Goal: Task Accomplishment & Management: Use online tool/utility

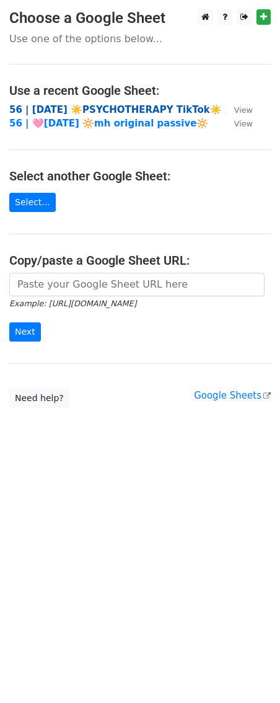
click at [89, 107] on strong "56 | [DATE] ☀️PSYCHOTHERAPY TikTok☀️" at bounding box center [115, 109] width 213 height 11
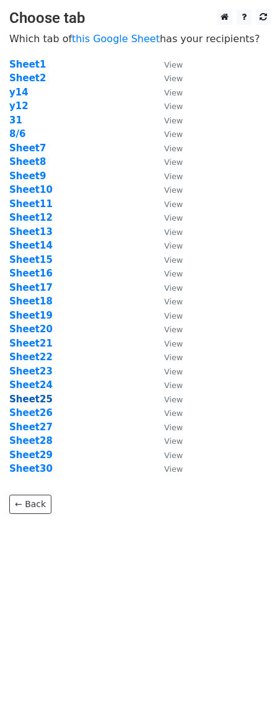
click at [37, 400] on strong "Sheet25" at bounding box center [30, 399] width 43 height 11
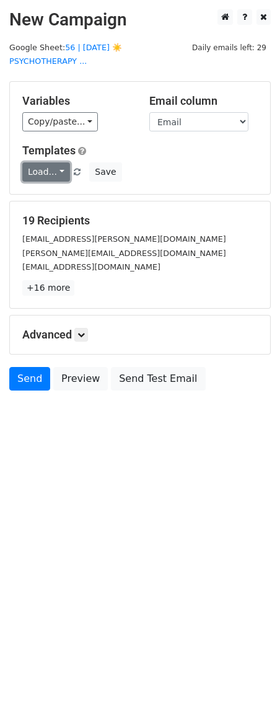
click at [56, 162] on link "Load..." at bounding box center [46, 171] width 48 height 19
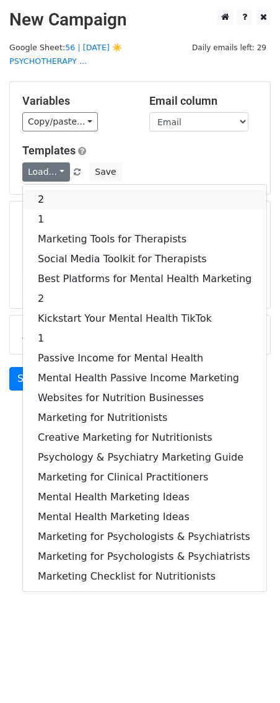
click at [61, 190] on link "2" at bounding box center [145, 200] width 244 height 20
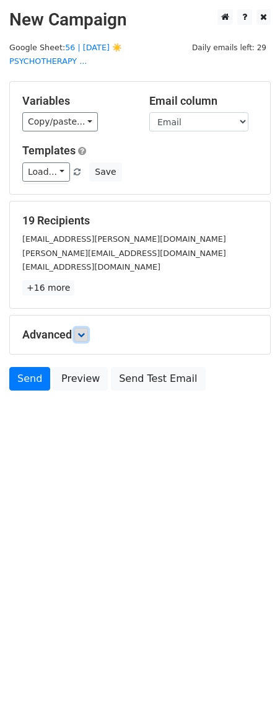
click at [83, 331] on icon at bounding box center [80, 334] width 7 height 7
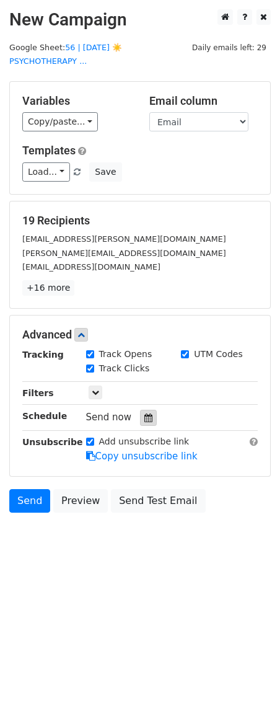
click at [145, 413] on icon at bounding box center [148, 417] width 8 height 9
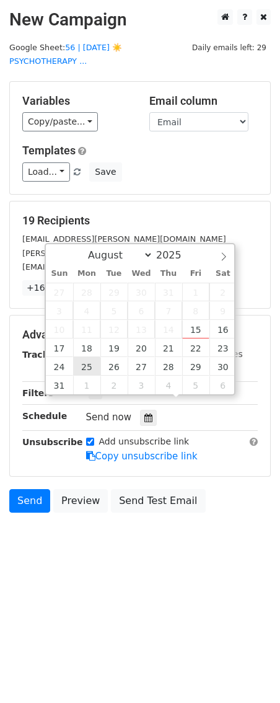
type input "2025-08-25 12:00"
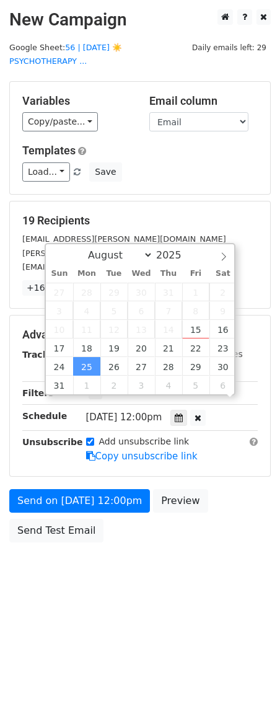
scroll to position [1, 0]
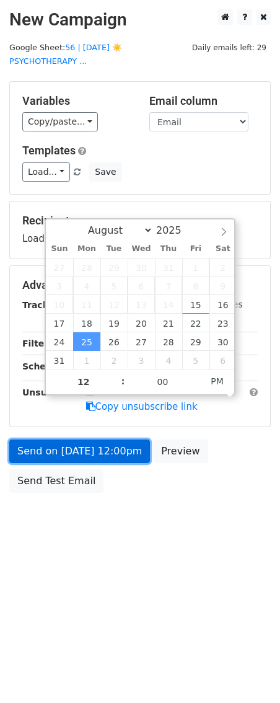
click at [78, 438] on form "Variables Copy/paste... {{Name}} {{Email}} Email column Name Email Templates Lo…" at bounding box center [140, 290] width 262 height 418
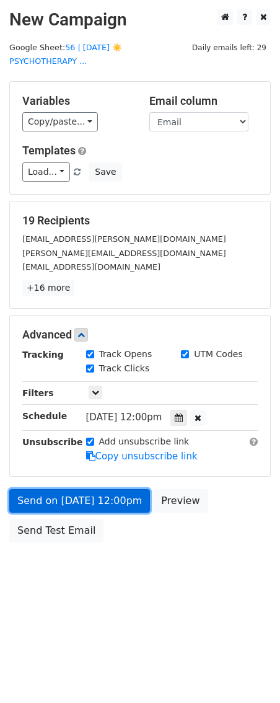
click at [43, 492] on link "Send on Aug 25 at 12:00pm" at bounding box center [79, 501] width 141 height 24
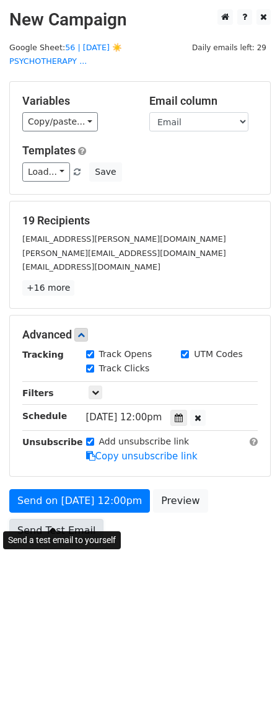
click at [46, 519] on link "Send Test Email" at bounding box center [56, 531] width 94 height 24
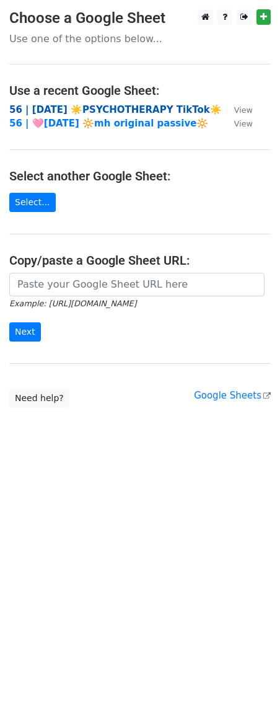
click at [73, 105] on strong "56 | [DATE] ☀️PSYCHOTHERAPY TikTok☀️" at bounding box center [115, 109] width 213 height 11
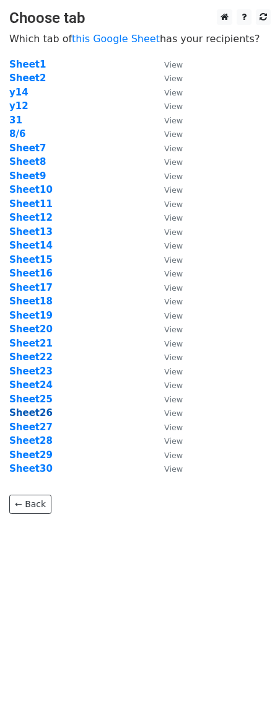
click at [31, 410] on strong "Sheet26" at bounding box center [30, 412] width 43 height 11
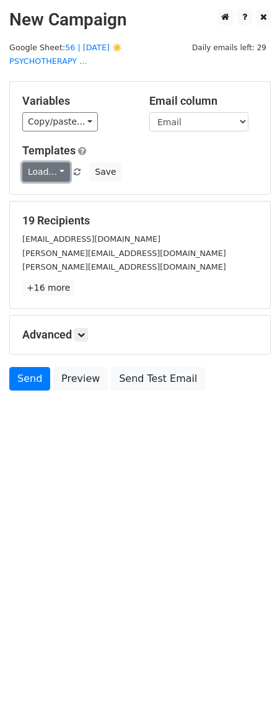
click at [44, 162] on link "Load..." at bounding box center [46, 171] width 48 height 19
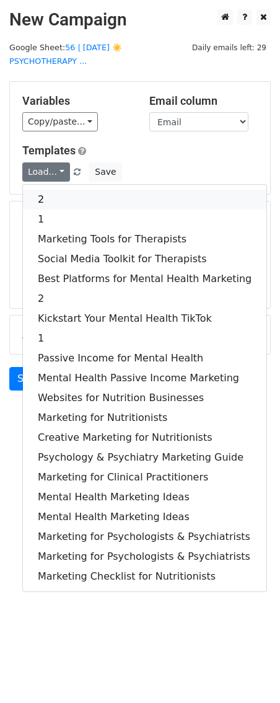
click at [47, 190] on link "2" at bounding box center [145, 200] width 244 height 20
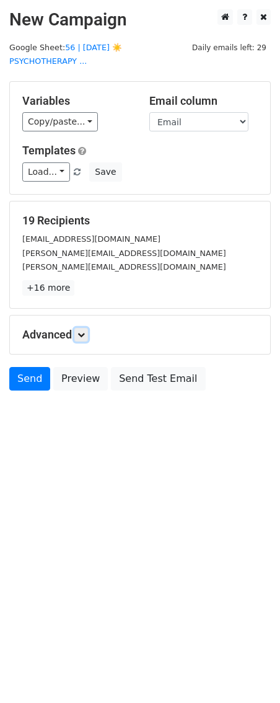
drag, startPoint x: 83, startPoint y: 319, endPoint x: 148, endPoint y: 405, distance: 107.5
click at [83, 331] on icon at bounding box center [80, 334] width 7 height 7
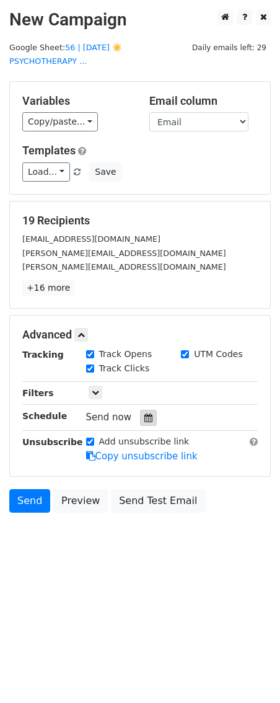
click at [144, 413] on icon at bounding box center [148, 417] width 8 height 9
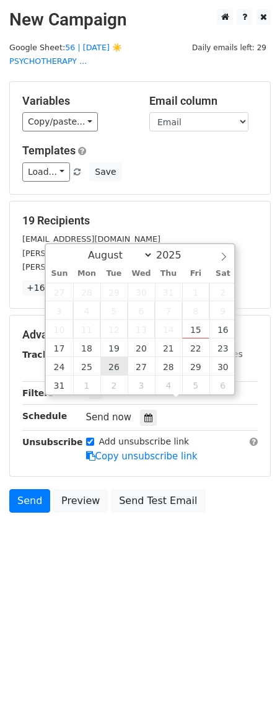
type input "2025-08-26 12:00"
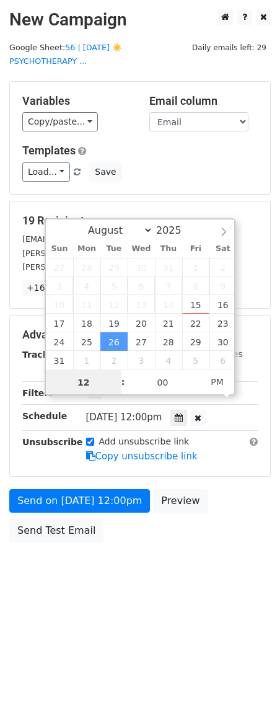
scroll to position [1, 0]
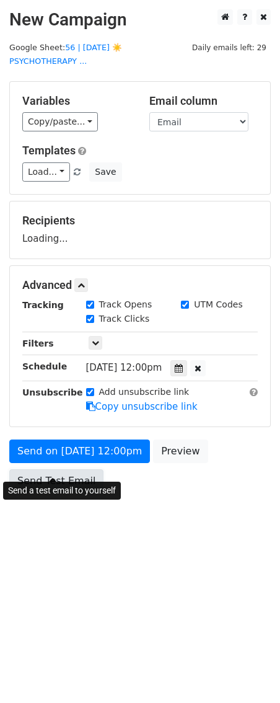
click at [63, 469] on link "Send Test Email" at bounding box center [56, 481] width 94 height 24
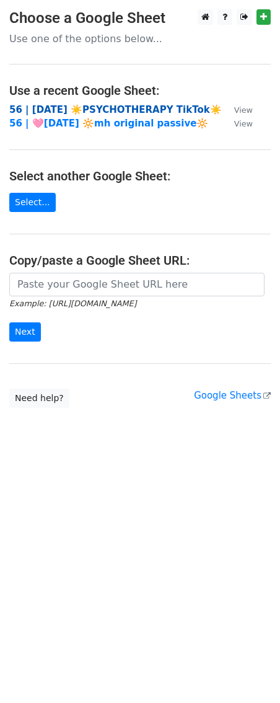
click at [119, 109] on strong "56 | AUG 6 ☀️PSYCHOTHERAPY TikTok☀️" at bounding box center [115, 109] width 213 height 11
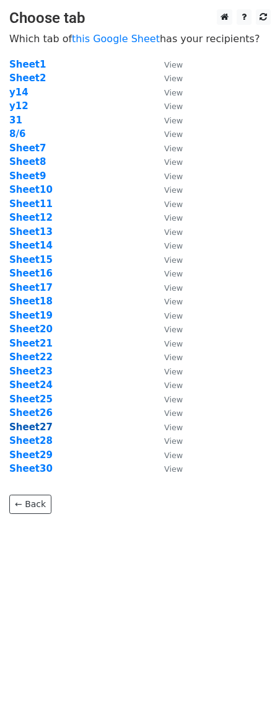
click at [34, 425] on strong "Sheet27" at bounding box center [30, 426] width 43 height 11
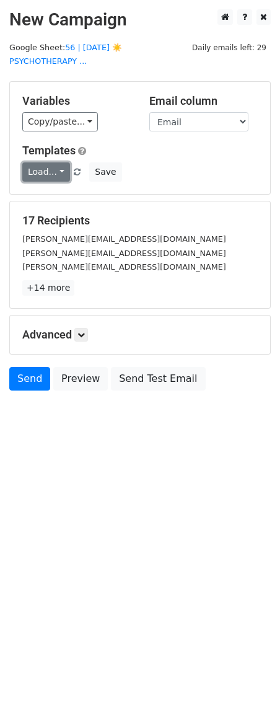
click at [33, 162] on link "Load..." at bounding box center [46, 171] width 48 height 19
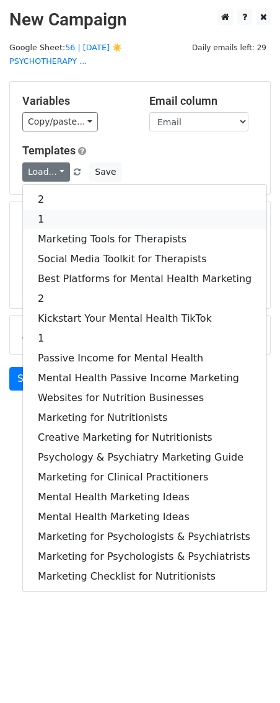
click at [45, 209] on link "1" at bounding box center [145, 219] width 244 height 20
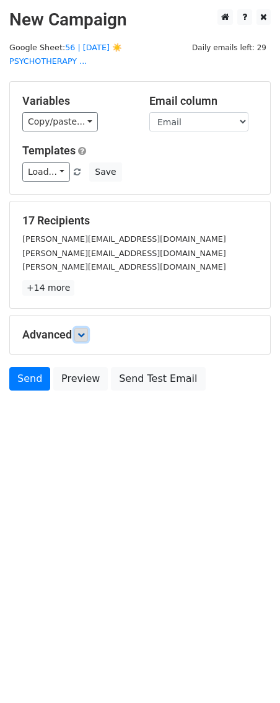
click at [83, 331] on icon at bounding box center [80, 334] width 7 height 7
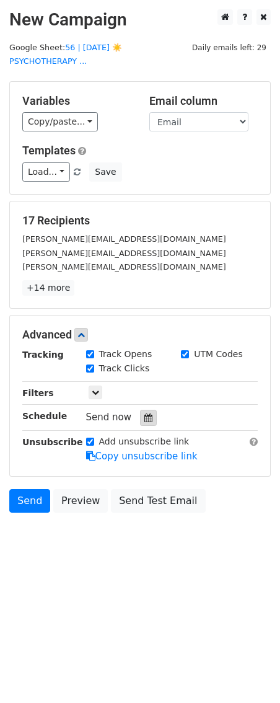
click at [145, 413] on icon at bounding box center [148, 417] width 8 height 9
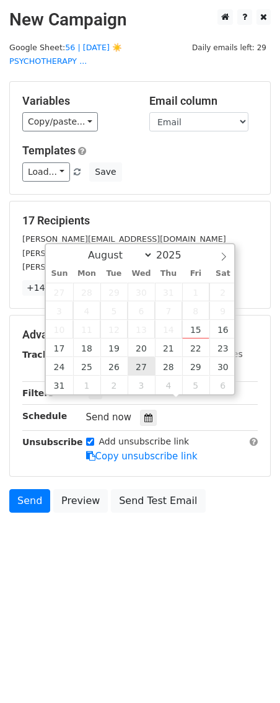
type input "2025-08-27 12:00"
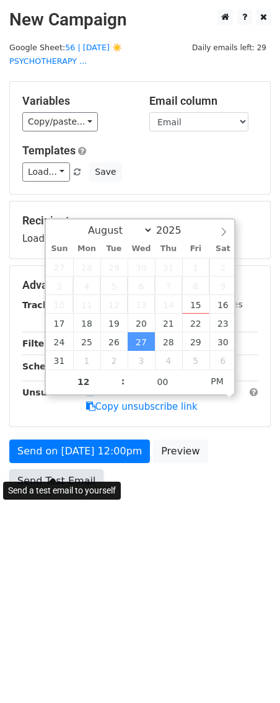
click at [72, 469] on link "Send Test Email" at bounding box center [56, 481] width 94 height 24
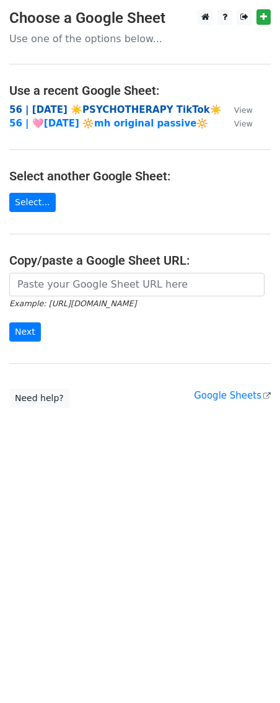
click at [109, 110] on strong "56 | [DATE] ☀️PSYCHOTHERAPY TikTok☀️" at bounding box center [115, 109] width 213 height 11
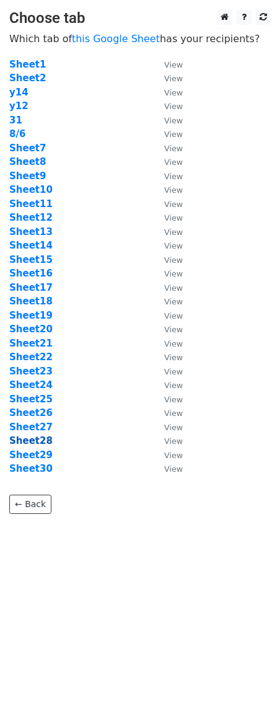
click at [25, 439] on strong "Sheet28" at bounding box center [30, 440] width 43 height 11
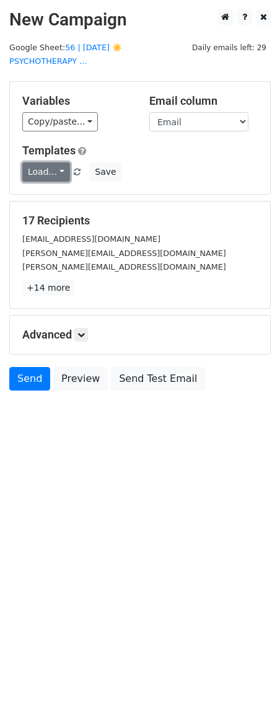
click at [45, 162] on link "Load..." at bounding box center [46, 171] width 48 height 19
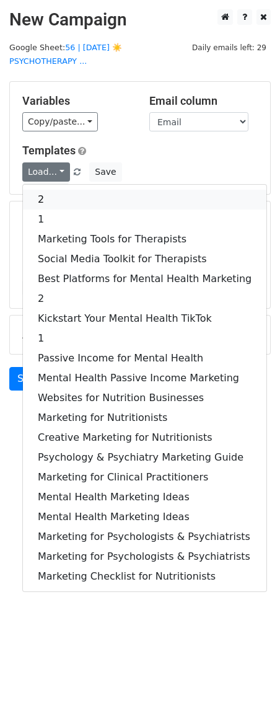
click at [45, 190] on link "2" at bounding box center [145, 200] width 244 height 20
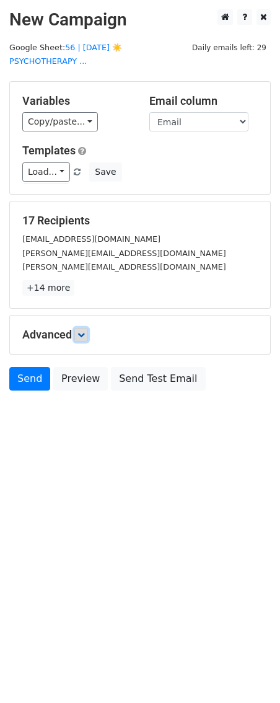
click at [85, 331] on icon at bounding box center [80, 334] width 7 height 7
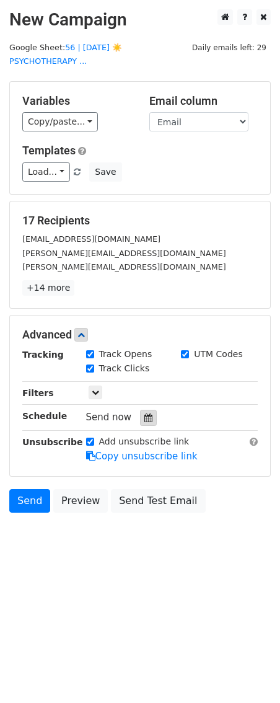
click at [141, 410] on div at bounding box center [148, 418] width 17 height 16
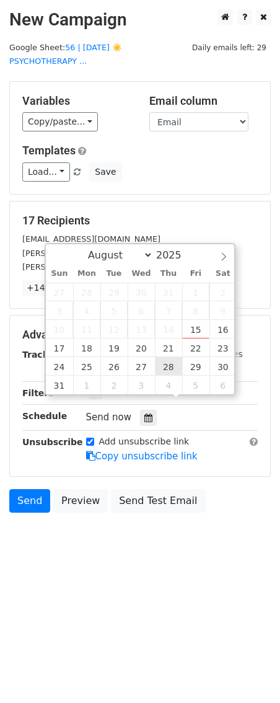
type input "2025-08-28 12:00"
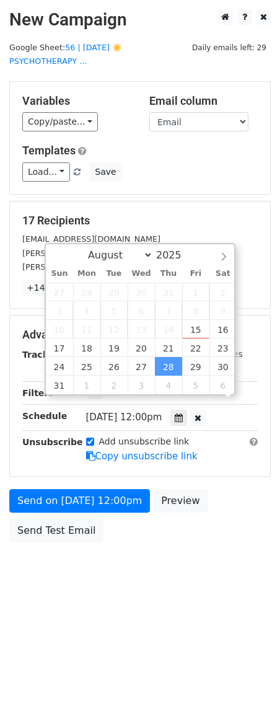
scroll to position [1, 0]
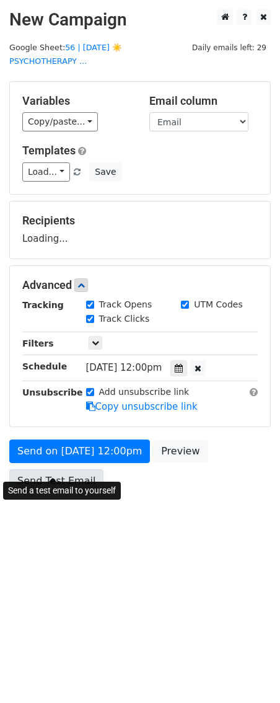
click at [80, 469] on link "Send Test Email" at bounding box center [56, 481] width 94 height 24
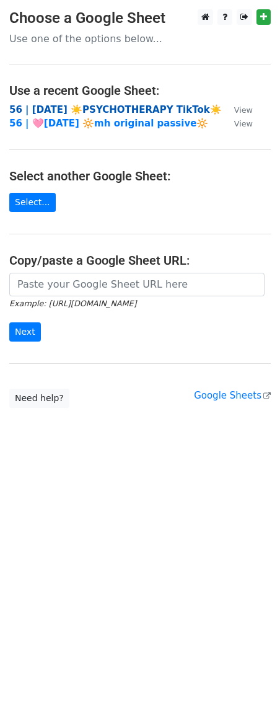
click at [100, 109] on strong "56 | [DATE] ☀️PSYCHOTHERAPY TikTok☀️" at bounding box center [115, 109] width 213 height 11
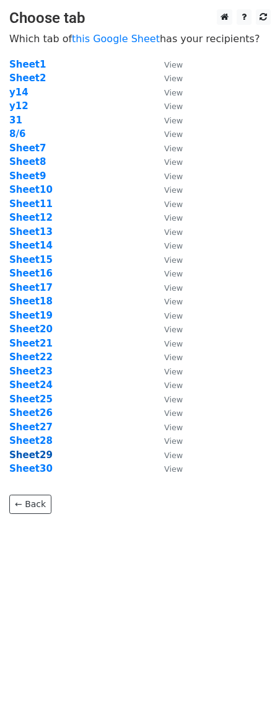
click at [38, 450] on strong "Sheet29" at bounding box center [30, 454] width 43 height 11
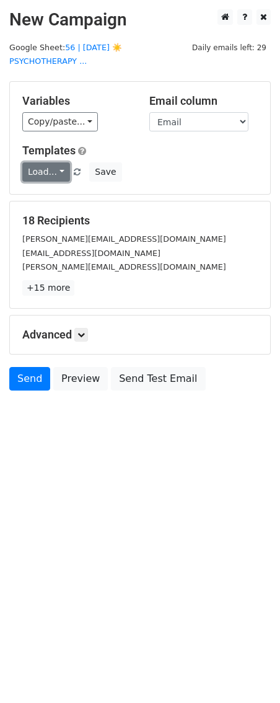
click at [47, 164] on link "Load..." at bounding box center [46, 171] width 48 height 19
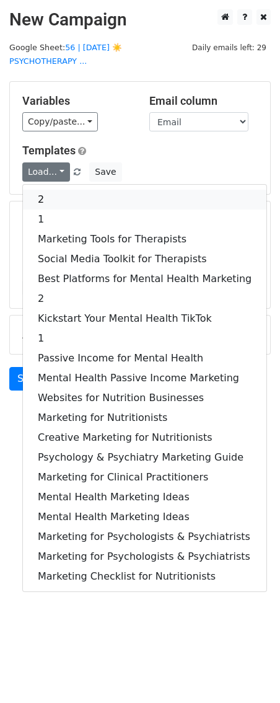
click at [47, 190] on link "2" at bounding box center [145, 200] width 244 height 20
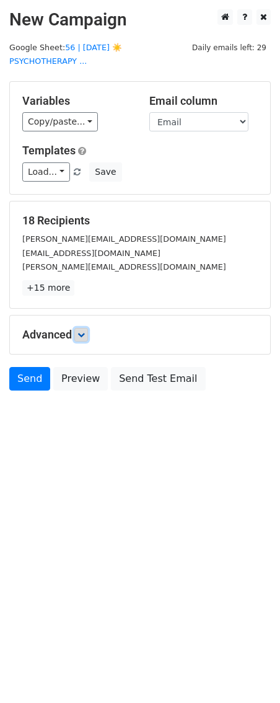
click at [88, 328] on link at bounding box center [81, 335] width 14 height 14
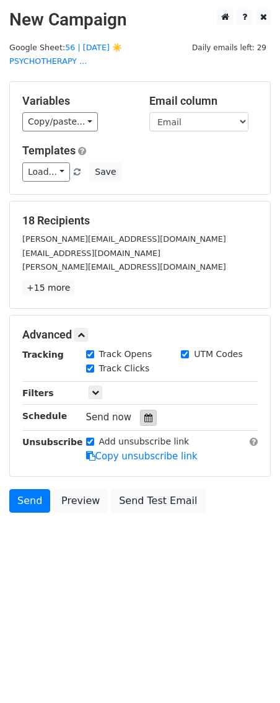
click at [140, 410] on div at bounding box center [148, 418] width 17 height 16
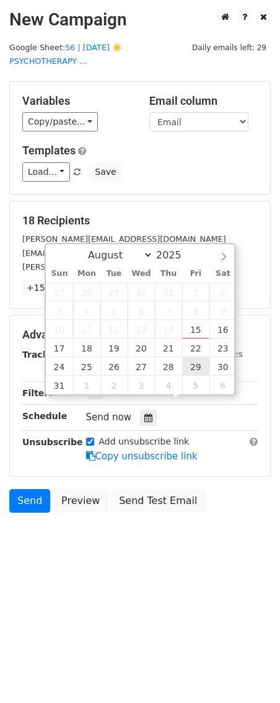
type input "2025-08-29 12:00"
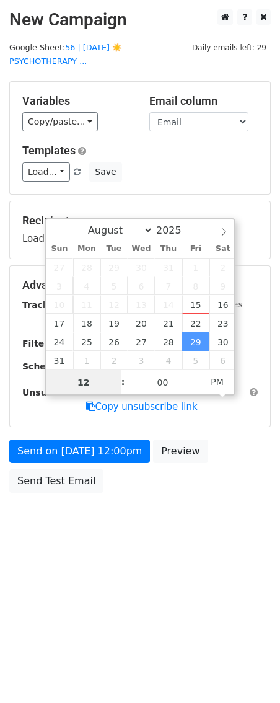
scroll to position [1, 0]
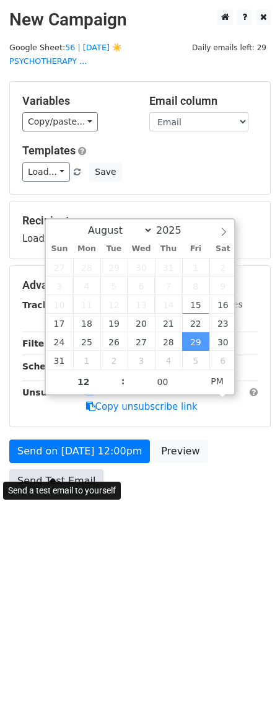
click at [79, 469] on link "Send Test Email" at bounding box center [56, 481] width 94 height 24
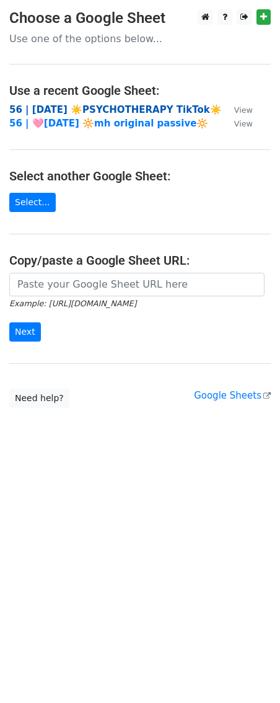
click at [100, 115] on strong "56 | [DATE] ☀️PSYCHOTHERAPY TikTok☀️" at bounding box center [115, 109] width 213 height 11
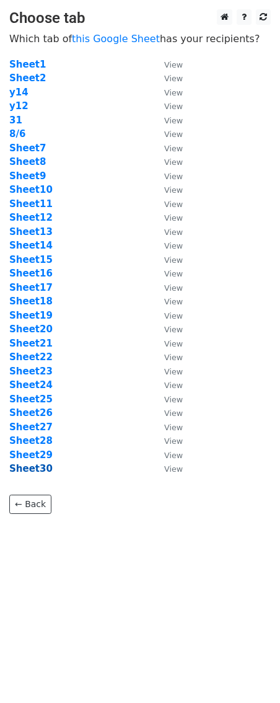
click at [31, 472] on strong "Sheet30" at bounding box center [30, 468] width 43 height 11
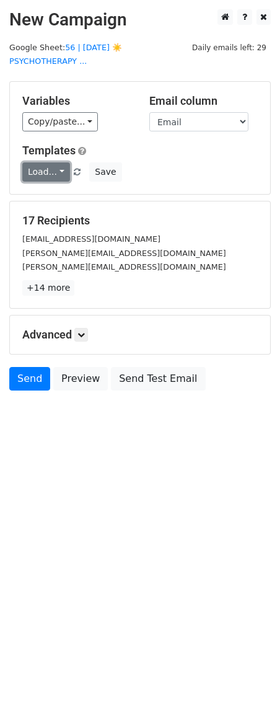
click at [50, 162] on link "Load..." at bounding box center [46, 171] width 48 height 19
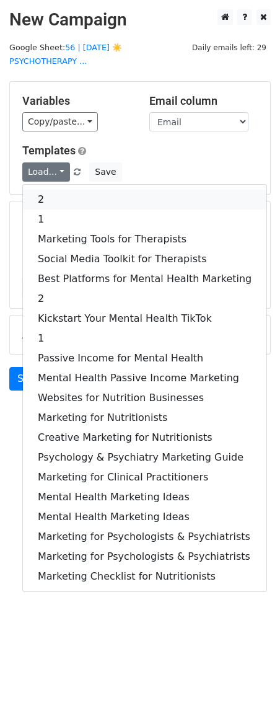
click at [50, 190] on link "2" at bounding box center [145, 200] width 244 height 20
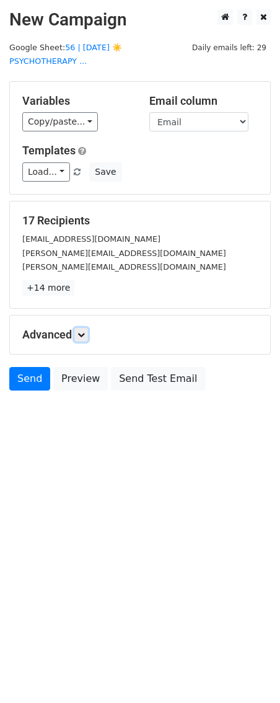
drag, startPoint x: 86, startPoint y: 322, endPoint x: 141, endPoint y: 418, distance: 111.1
click at [85, 331] on icon at bounding box center [80, 334] width 7 height 7
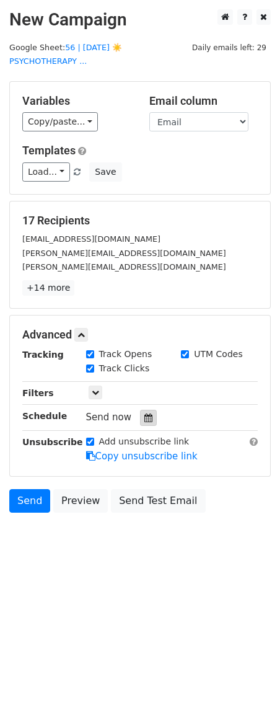
click at [144, 413] on icon at bounding box center [148, 417] width 8 height 9
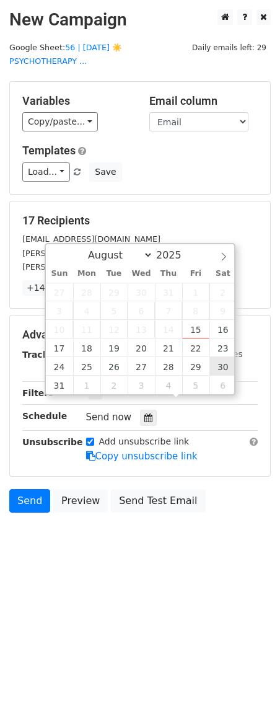
type input "2025-08-30 12:00"
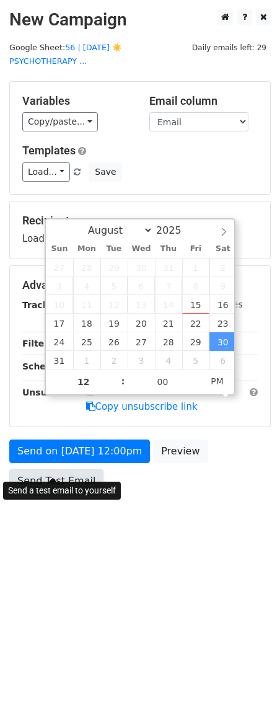
click at [82, 469] on link "Send Test Email" at bounding box center [56, 481] width 94 height 24
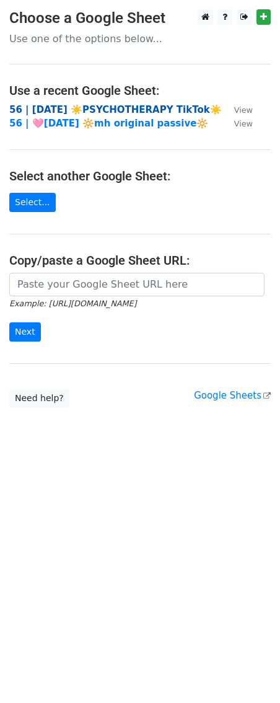
click at [97, 109] on strong "56 | [DATE] ☀️PSYCHOTHERAPY TikTok☀️" at bounding box center [115, 109] width 213 height 11
click at [120, 107] on strong "56 | [DATE] ☀️PSYCHOTHERAPY TikTok☀️" at bounding box center [115, 109] width 213 height 11
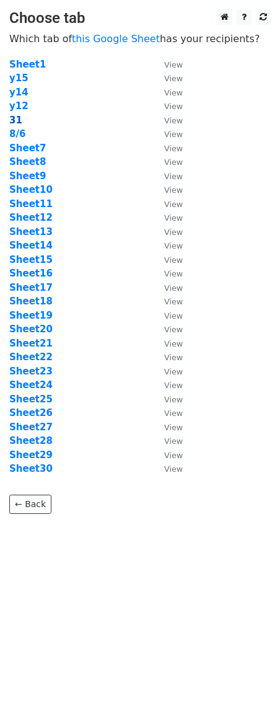
click at [13, 120] on strong "31" at bounding box center [15, 120] width 13 height 11
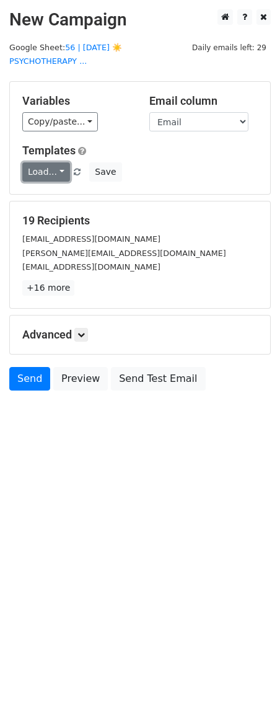
click at [41, 162] on link "Load..." at bounding box center [46, 171] width 48 height 19
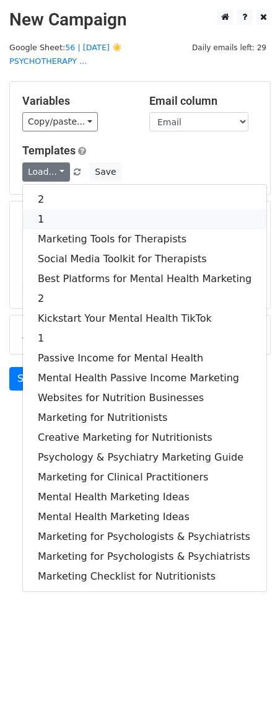
click at [61, 209] on link "1" at bounding box center [145, 219] width 244 height 20
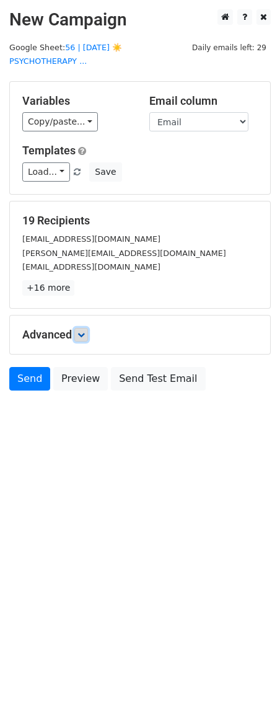
click at [87, 328] on link at bounding box center [81, 335] width 14 height 14
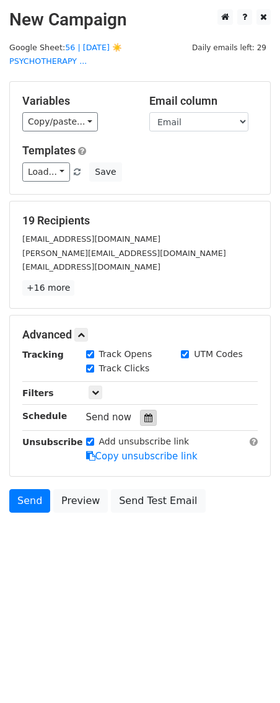
click at [140, 410] on div at bounding box center [148, 418] width 17 height 16
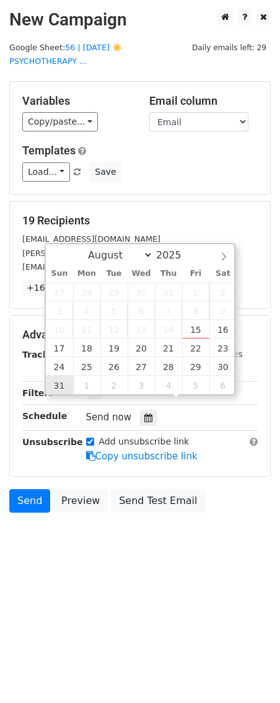
type input "2025-08-31 12:00"
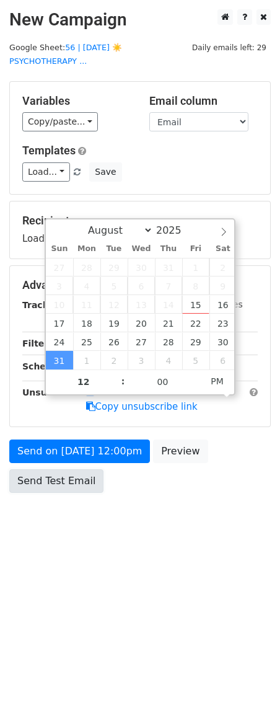
click at [53, 470] on form "Variables Copy/paste... {{Name}} {{Email}} Email column Name Email Templates Lo…" at bounding box center [140, 290] width 262 height 418
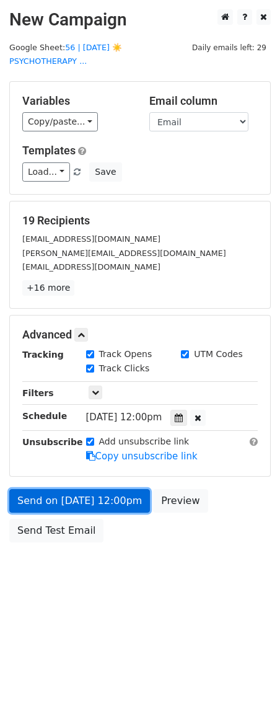
click at [79, 490] on link "Send on Aug 31 at 12:00pm" at bounding box center [79, 501] width 141 height 24
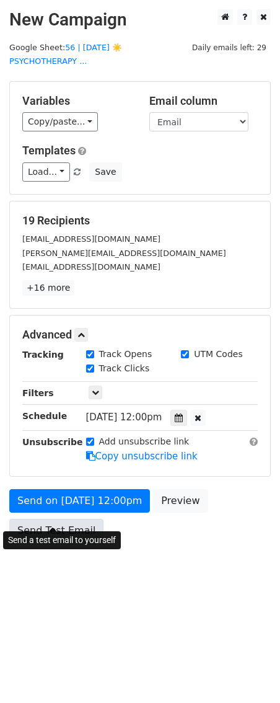
drag, startPoint x: 58, startPoint y: 513, endPoint x: 32, endPoint y: 514, distance: 26.1
click at [58, 519] on link "Send Test Email" at bounding box center [56, 531] width 94 height 24
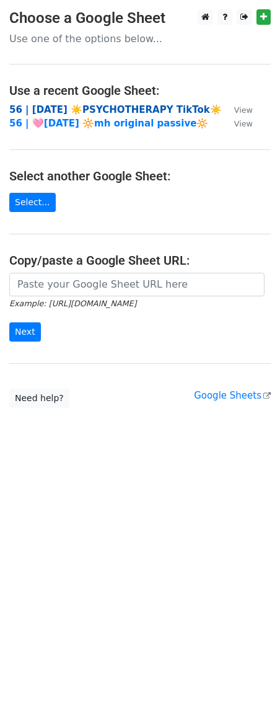
click at [55, 108] on strong "56 | [DATE] ☀️PSYCHOTHERAPY TikTok☀️" at bounding box center [115, 109] width 213 height 11
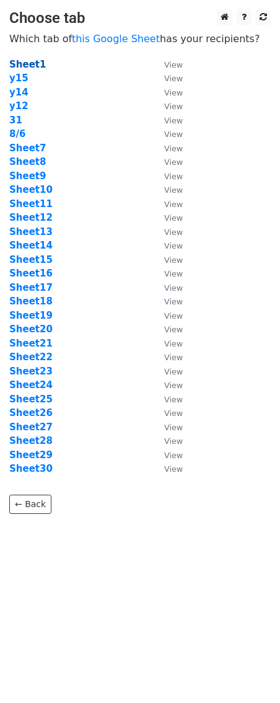
click at [30, 63] on strong "Sheet1" at bounding box center [27, 64] width 37 height 11
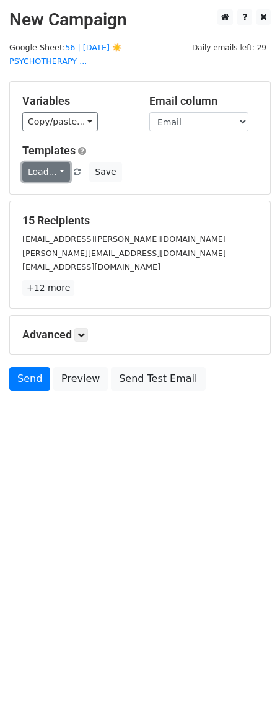
click at [45, 162] on link "Load..." at bounding box center [46, 171] width 48 height 19
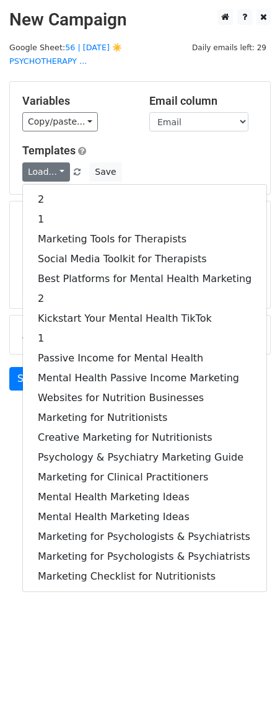
click at [58, 184] on div "2 1 Marketing Tools for Therapists Social Media Toolkit for Therapists Best Pla…" at bounding box center [144, 388] width 245 height 408
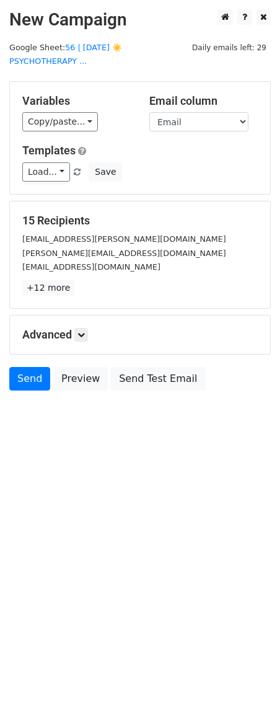
click at [57, 182] on form "Variables Copy/paste... {{Name}} {{Email}} Email column Name Email Templates Lo…" at bounding box center [140, 238] width 262 height 315
click at [50, 182] on form "Variables Copy/paste... {{Name}} {{Email}} Email column Name Email Templates Lo…" at bounding box center [140, 238] width 262 height 315
click at [48, 162] on link "Load..." at bounding box center [46, 171] width 48 height 19
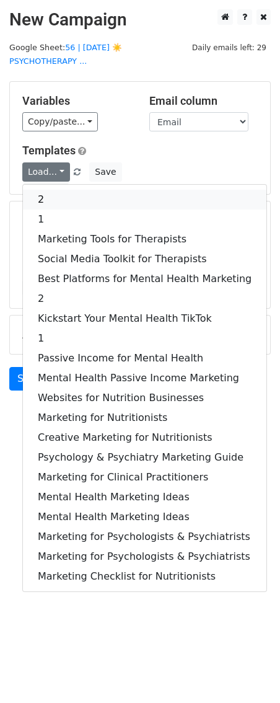
click at [49, 190] on link "2" at bounding box center [145, 200] width 244 height 20
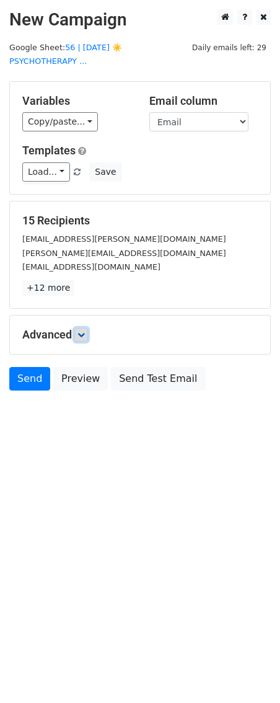
click at [82, 331] on icon at bounding box center [80, 334] width 7 height 7
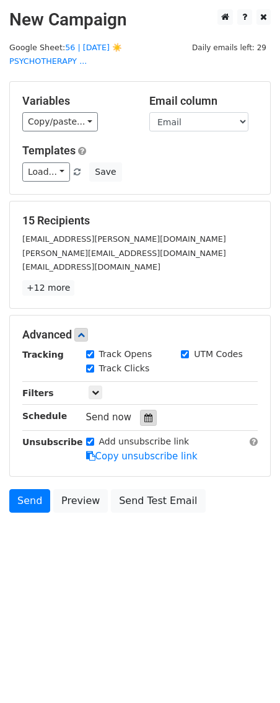
click at [144, 413] on icon at bounding box center [148, 417] width 8 height 9
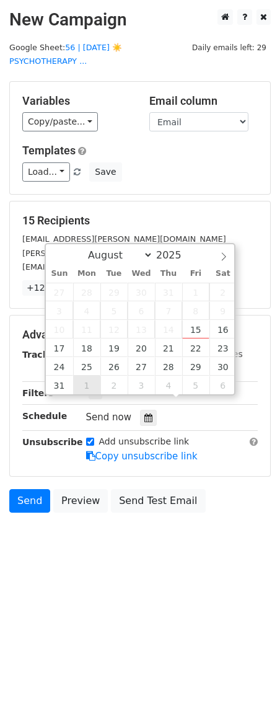
type input "[DATE] 12:00"
select select "8"
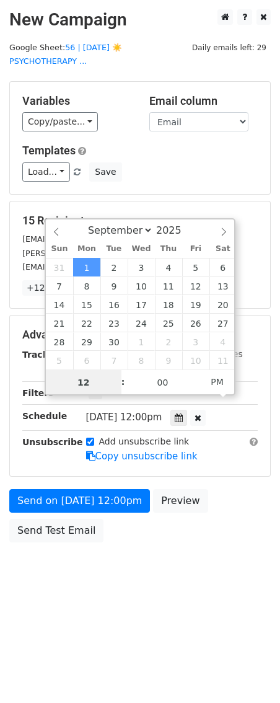
scroll to position [1, 0]
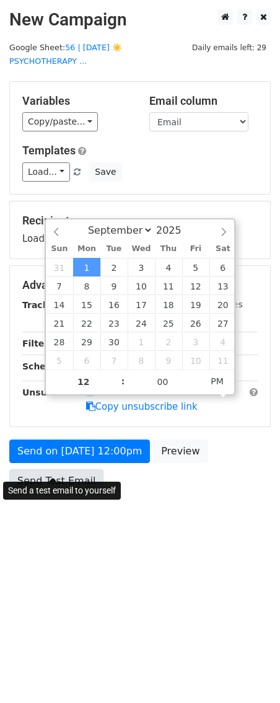
click at [49, 469] on link "Send Test Email" at bounding box center [56, 481] width 94 height 24
